Goal: Task Accomplishment & Management: Use online tool/utility

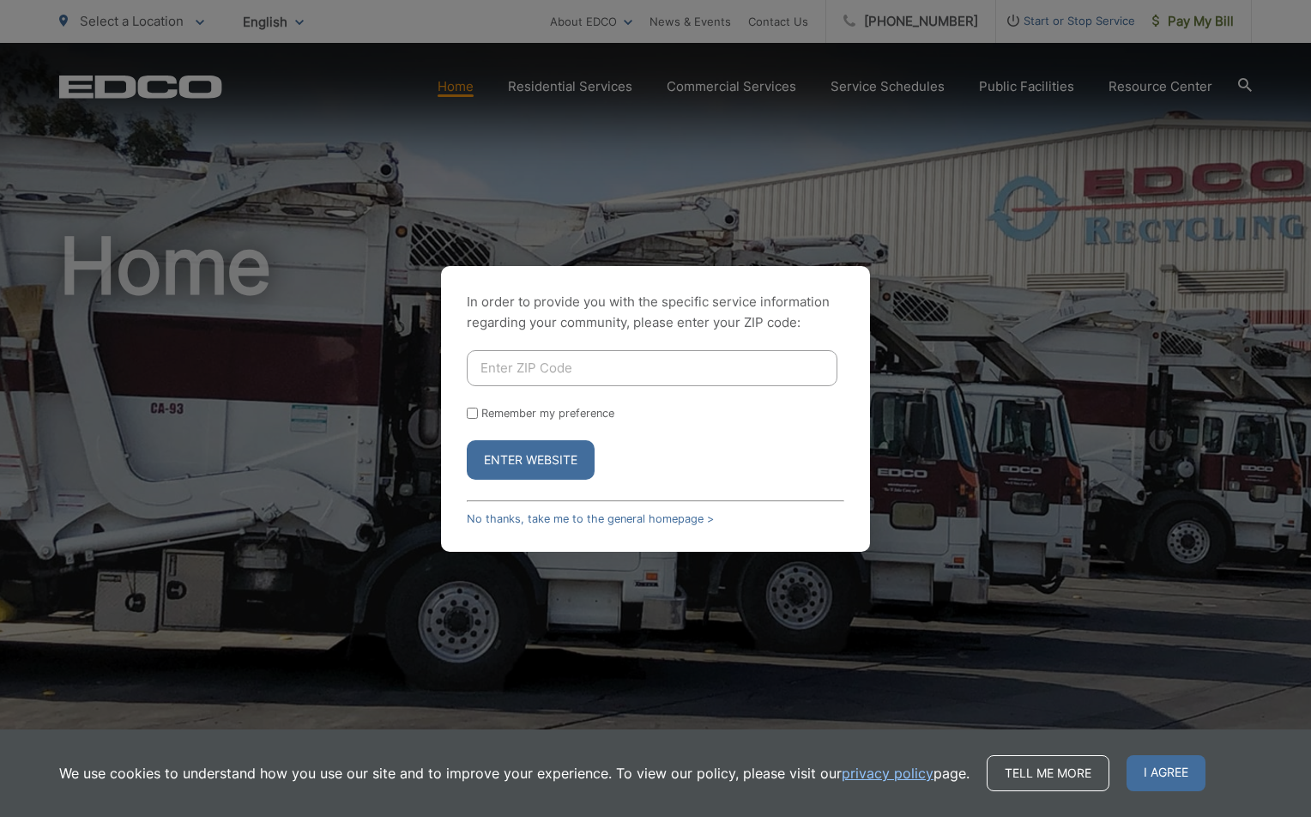
click at [628, 373] on input "Enter ZIP Code" at bounding box center [652, 368] width 371 height 36
type input "92040"
click at [541, 451] on button "Enter Website" at bounding box center [531, 459] width 128 height 39
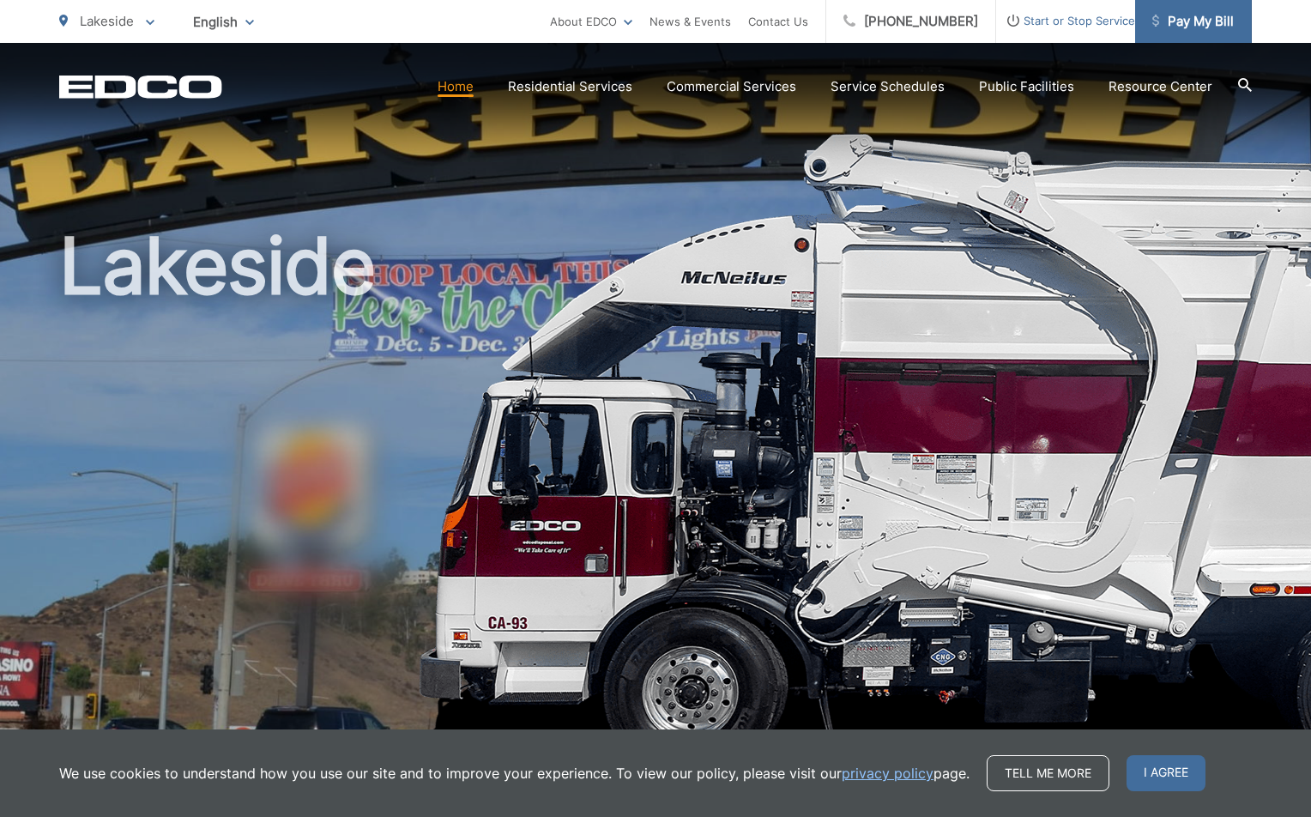
click at [1211, 28] on span "Pay My Bill" at bounding box center [1194, 21] width 82 height 21
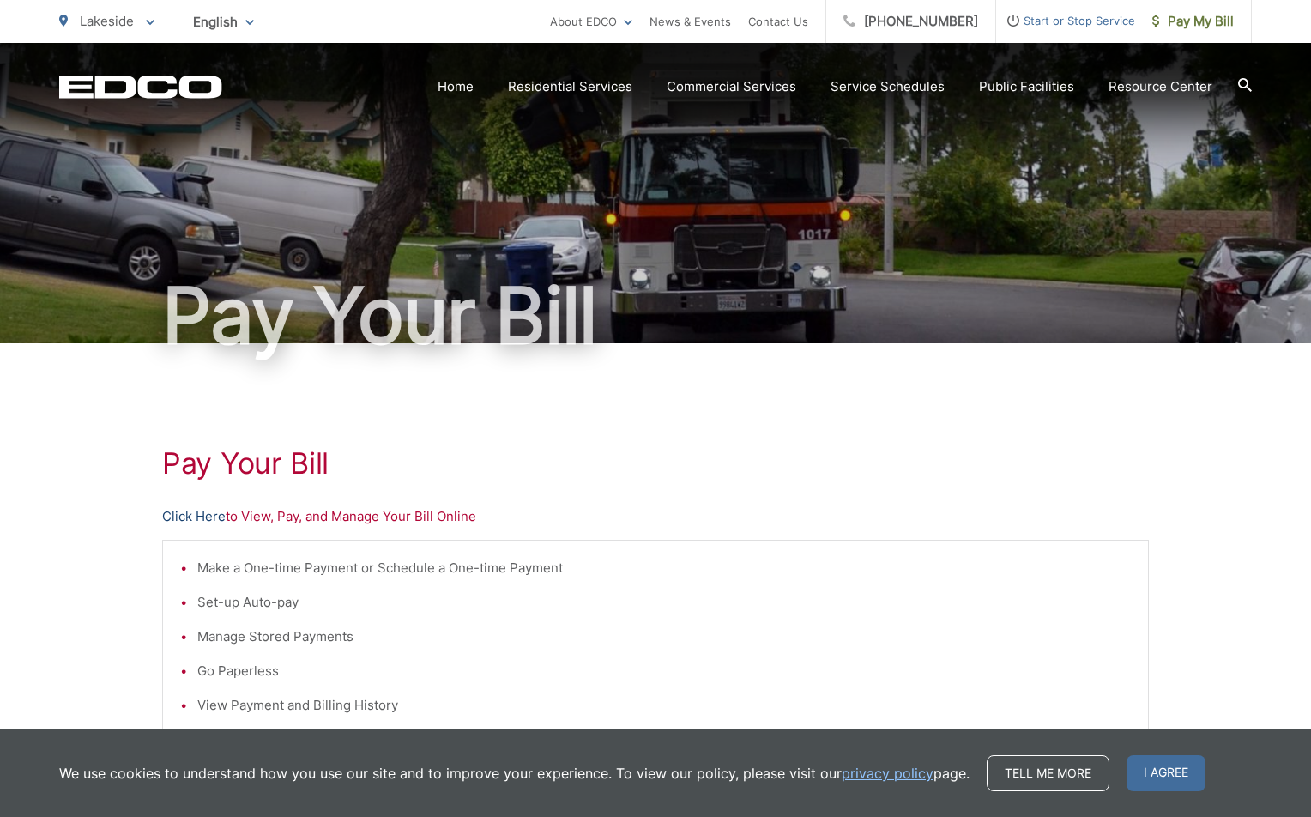
click at [176, 515] on link "Click Here" at bounding box center [194, 516] width 64 height 21
